Goal: Task Accomplishment & Management: Manage account settings

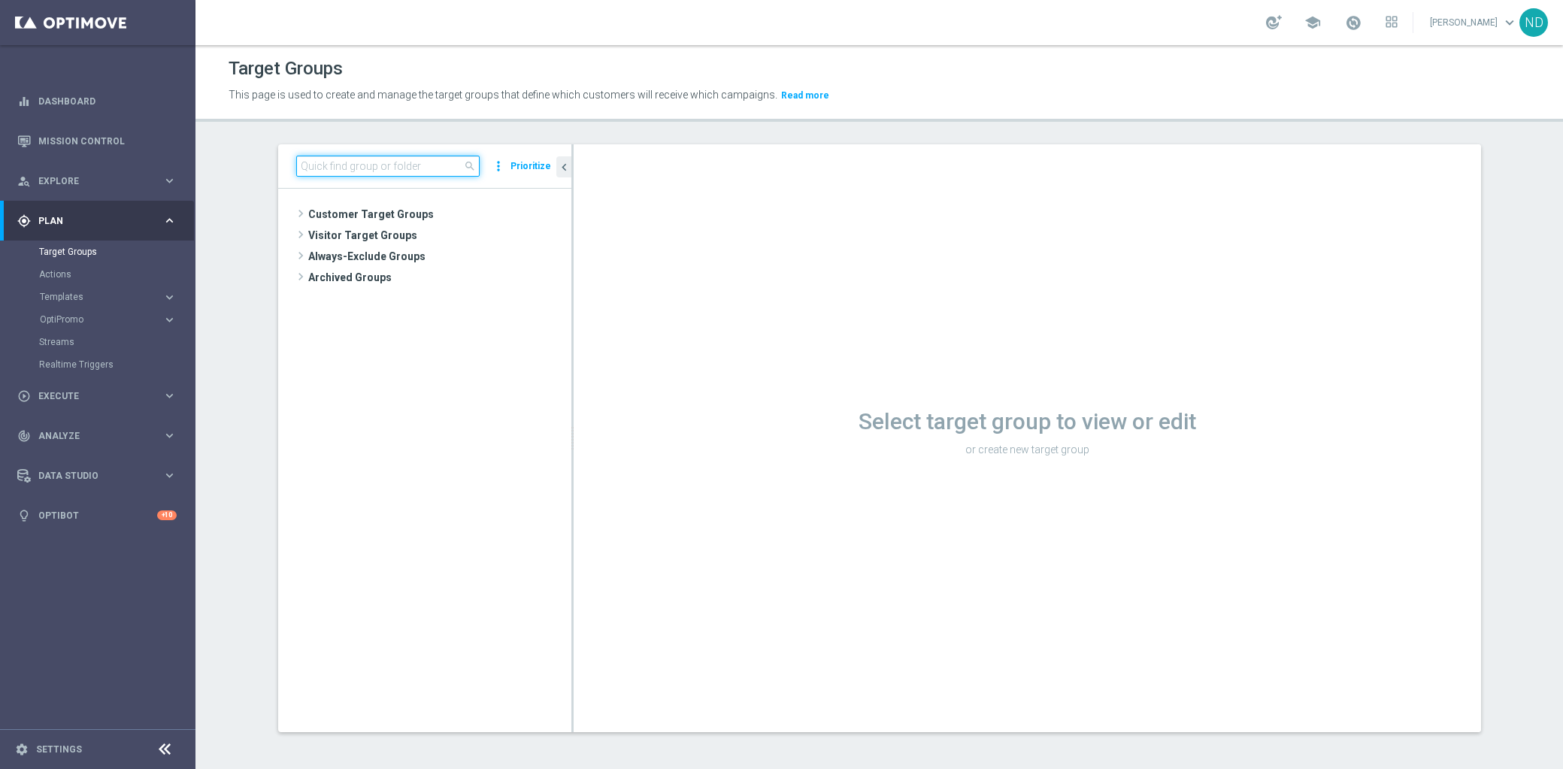
click at [346, 156] on input at bounding box center [387, 166] width 183 height 21
paste input "BR_CAS__REACT2025_NOTBETLAST14D__ALL_EMA_TAC_GM"
type input "BR_CAS__REACT2025_NOTBETLAST14D__ALL_EMA_TAC_GM"
click at [425, 233] on span "BR_CAS__REACT2025_NOTBETLAST14D__ALL_EMA_TAC_GM" at bounding box center [438, 236] width 199 height 13
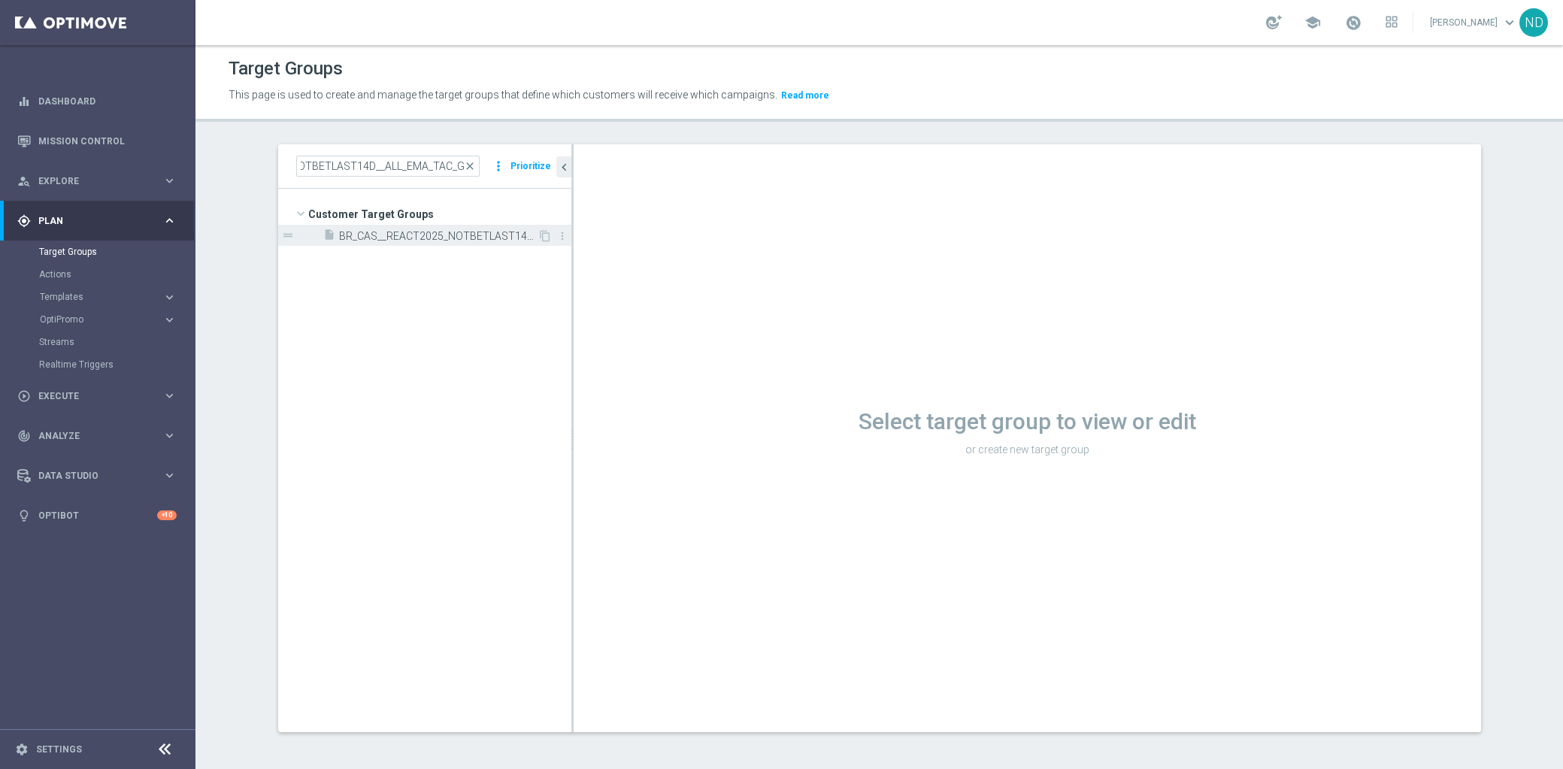
scroll to position [0, 0]
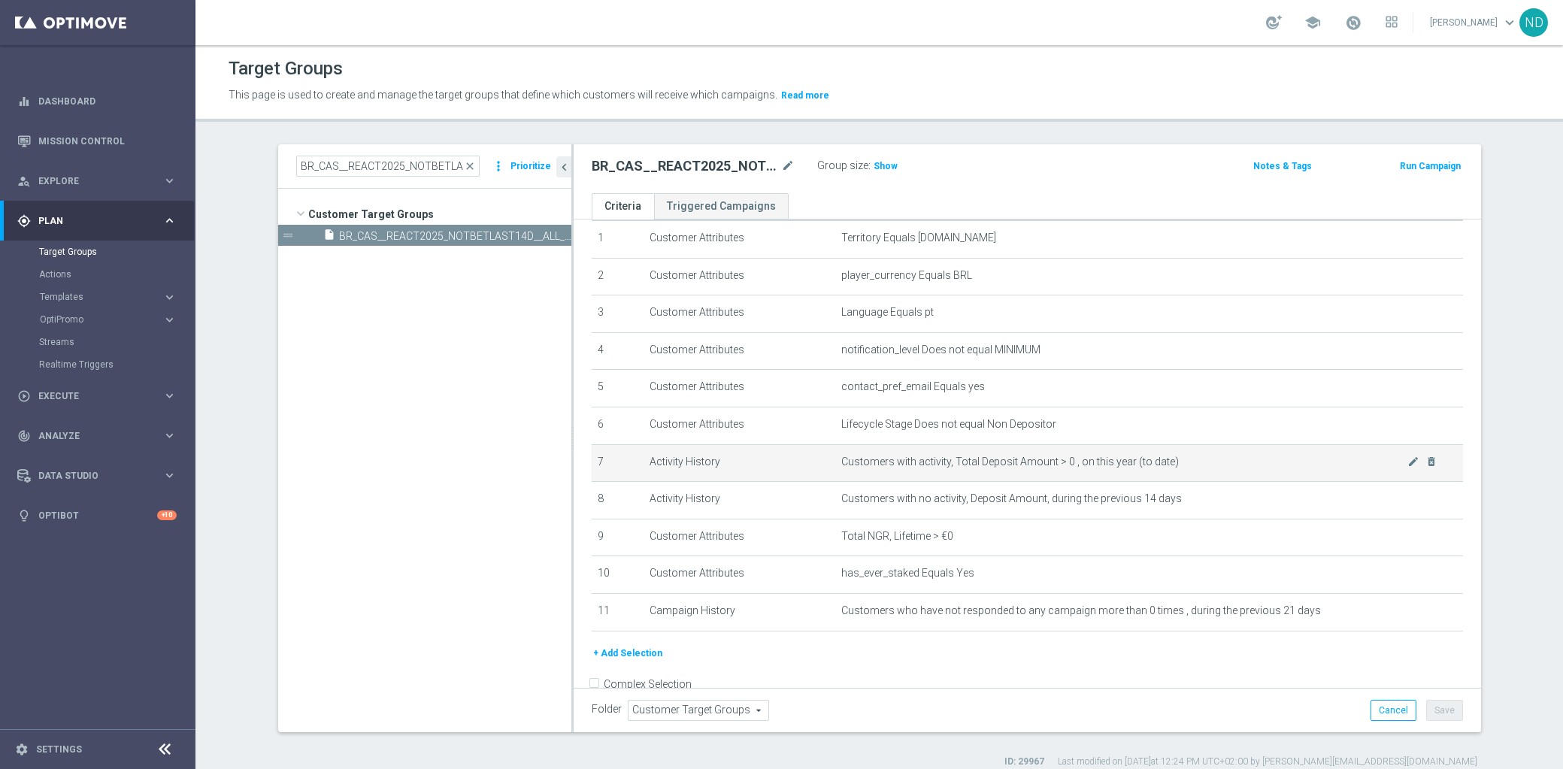
scroll to position [78, 0]
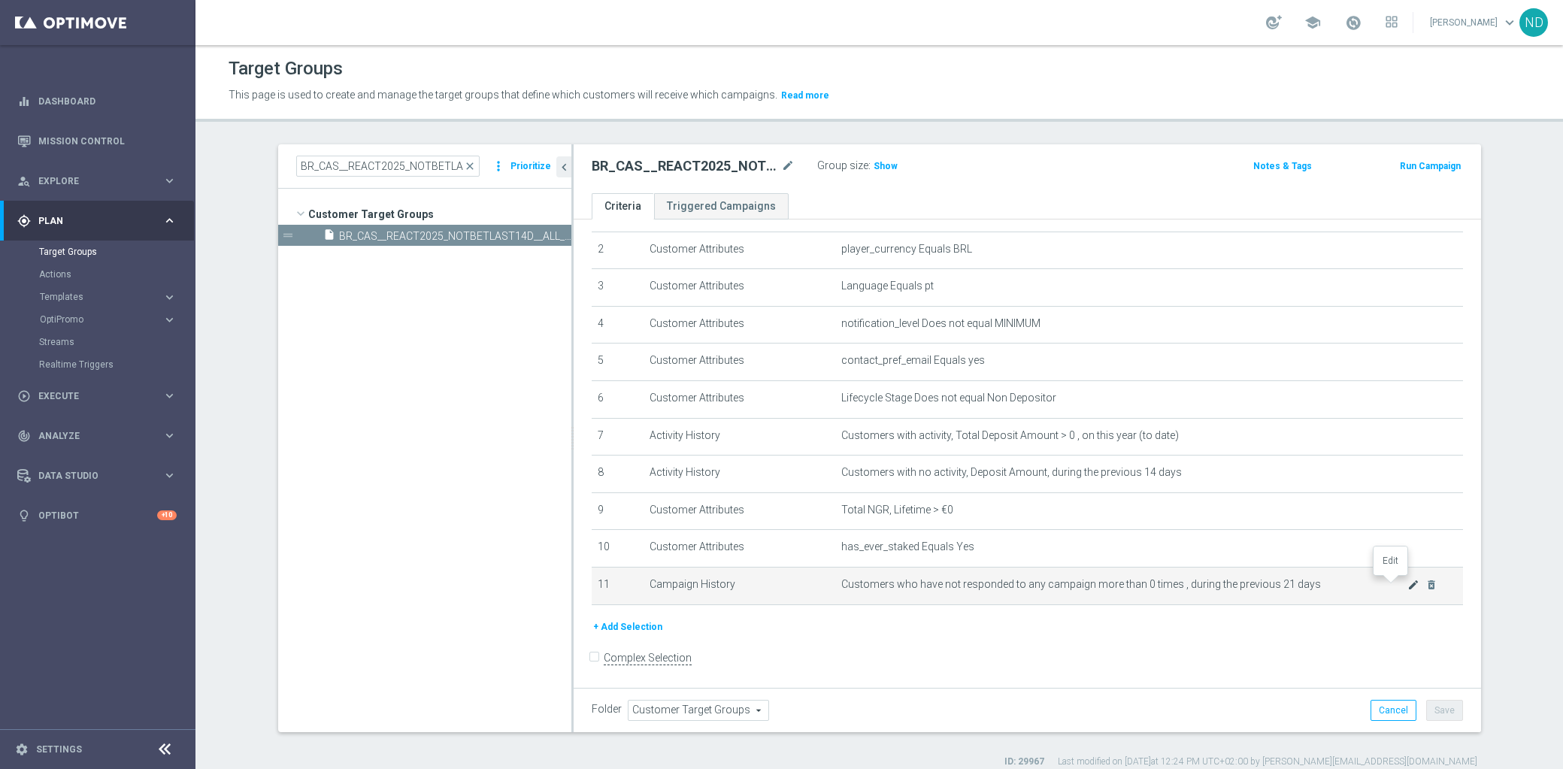
click at [1408, 585] on icon "mode_edit" at bounding box center [1414, 585] width 12 height 12
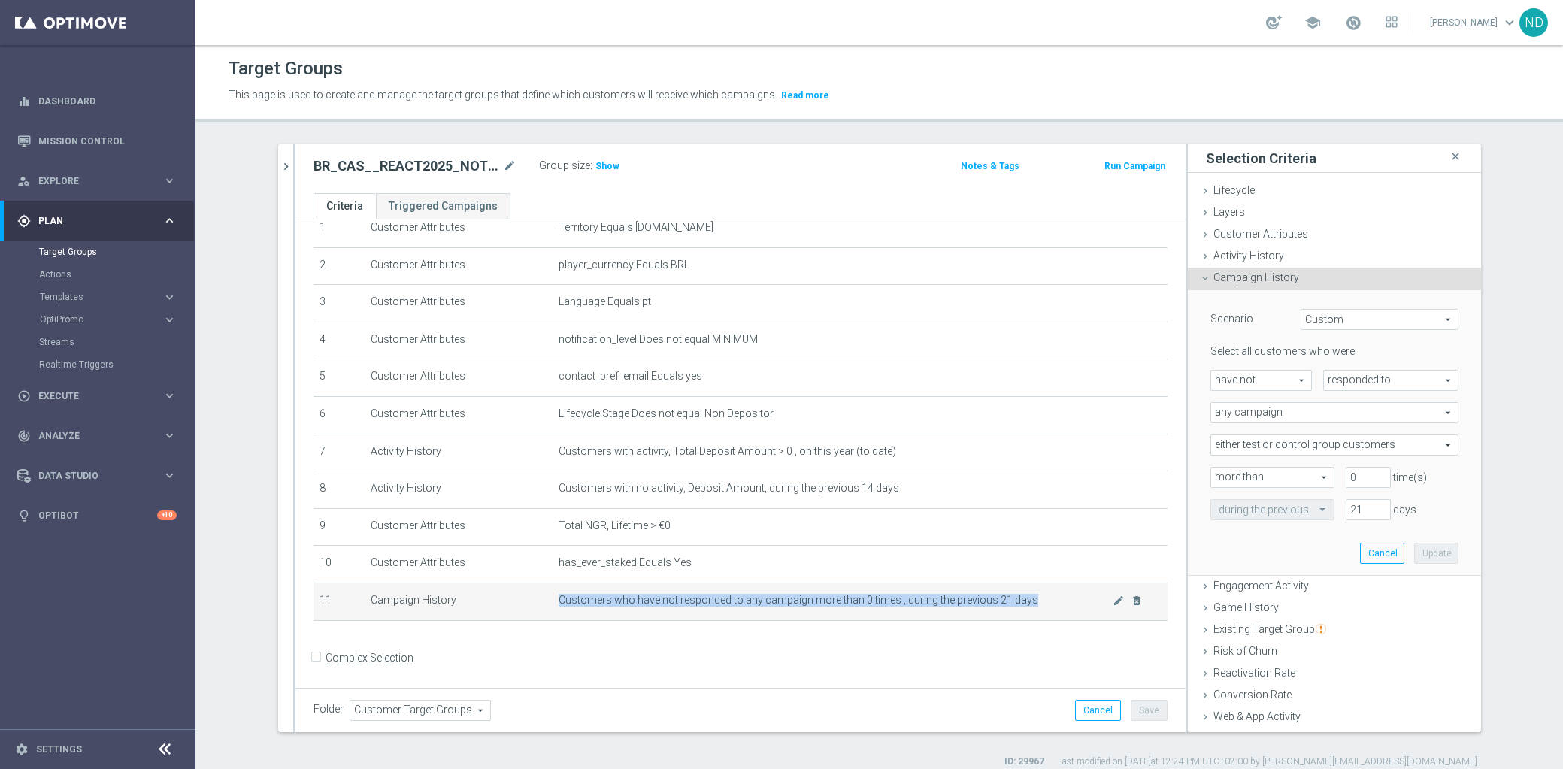
drag, startPoint x: 1020, startPoint y: 598, endPoint x: 543, endPoint y: 596, distance: 476.7
click at [553, 596] on td "Customers who have not responded to any campaign more than 0 times , during the…" at bounding box center [860, 602] width 615 height 38
copy span "Customers who have not responded to any campaign more than 0 times , during the…"
click at [714, 669] on form "Complex Selection Invalid Expression" at bounding box center [741, 675] width 854 height 56
